Goal: Navigation & Orientation: Find specific page/section

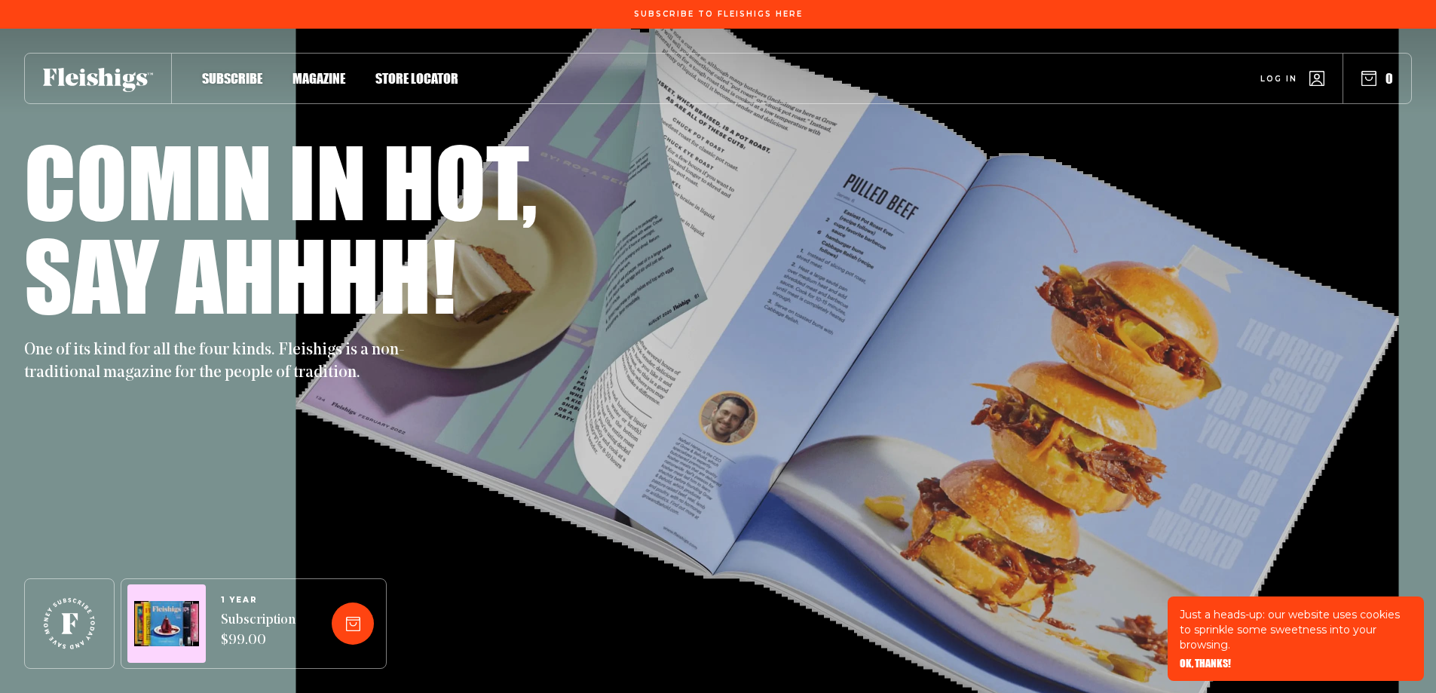
click at [306, 71] on span "Magazine" at bounding box center [319, 62] width 53 height 17
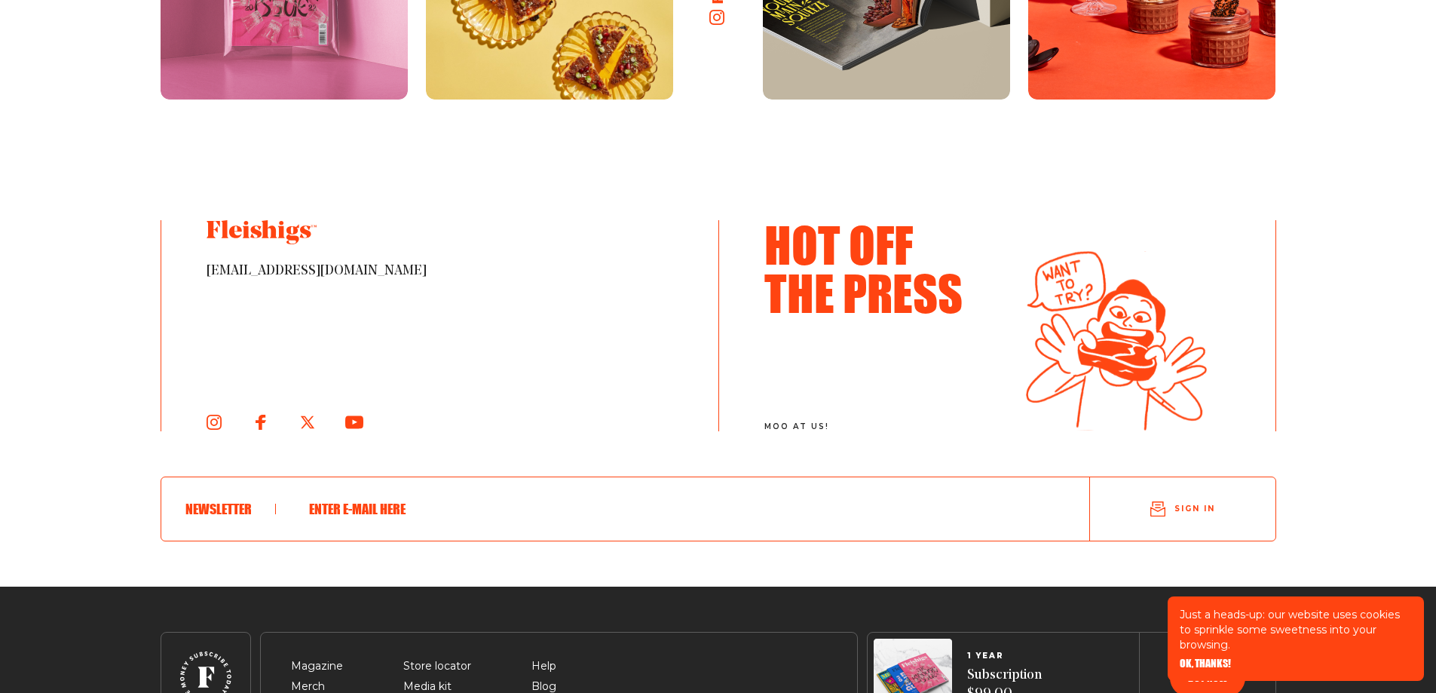
scroll to position [2535, 0]
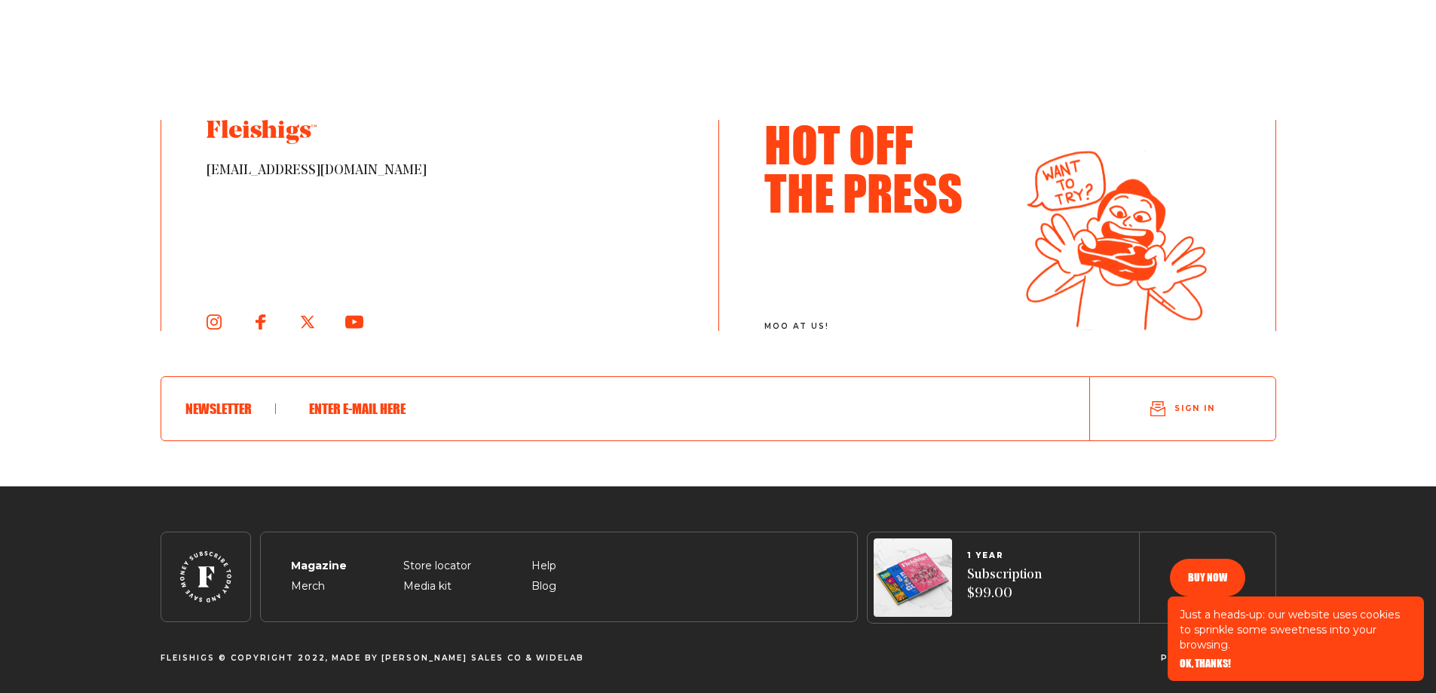
click at [320, 557] on span "Magazine" at bounding box center [317, 548] width 52 height 18
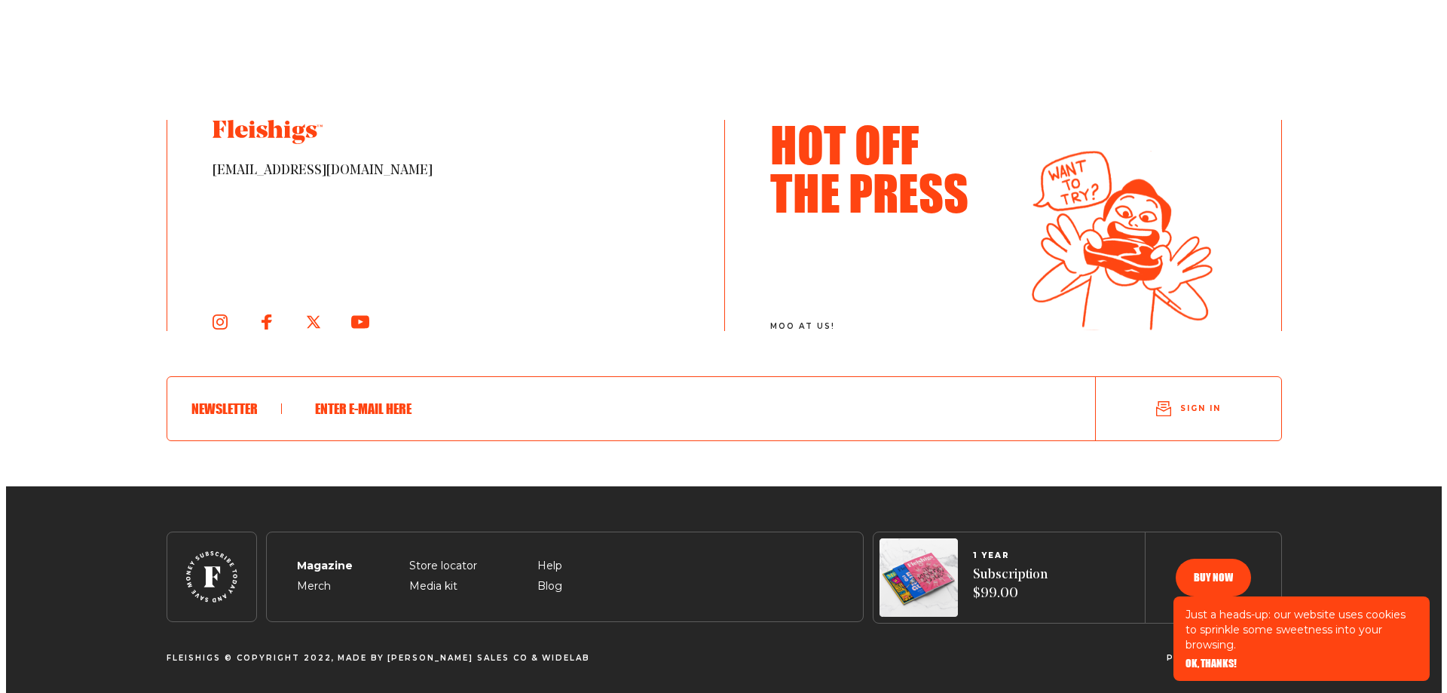
scroll to position [0, 0]
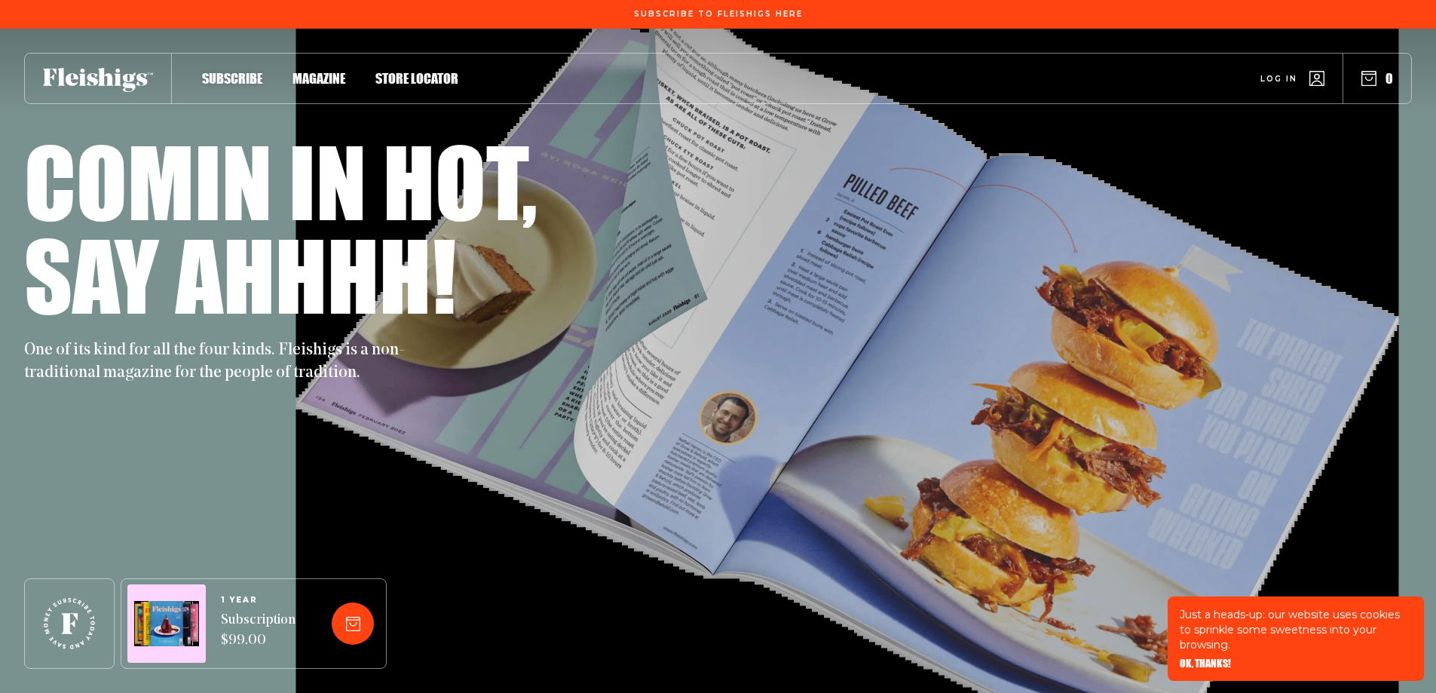
click at [333, 71] on span "Magazine" at bounding box center [319, 62] width 53 height 17
